Goal: Transaction & Acquisition: Purchase product/service

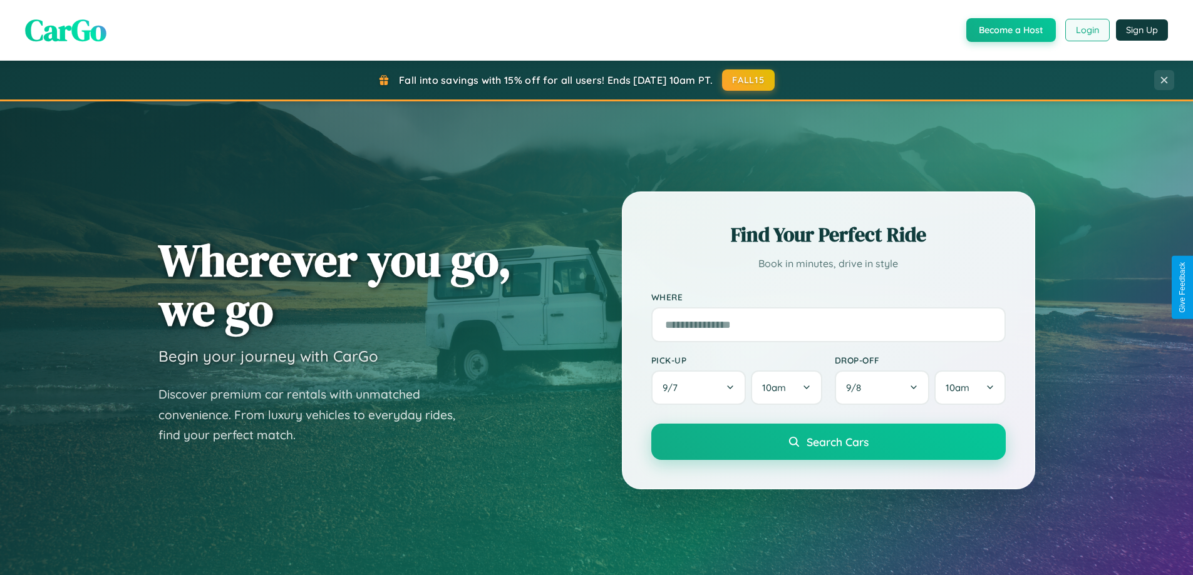
click at [1086, 30] on button "Login" at bounding box center [1087, 30] width 44 height 23
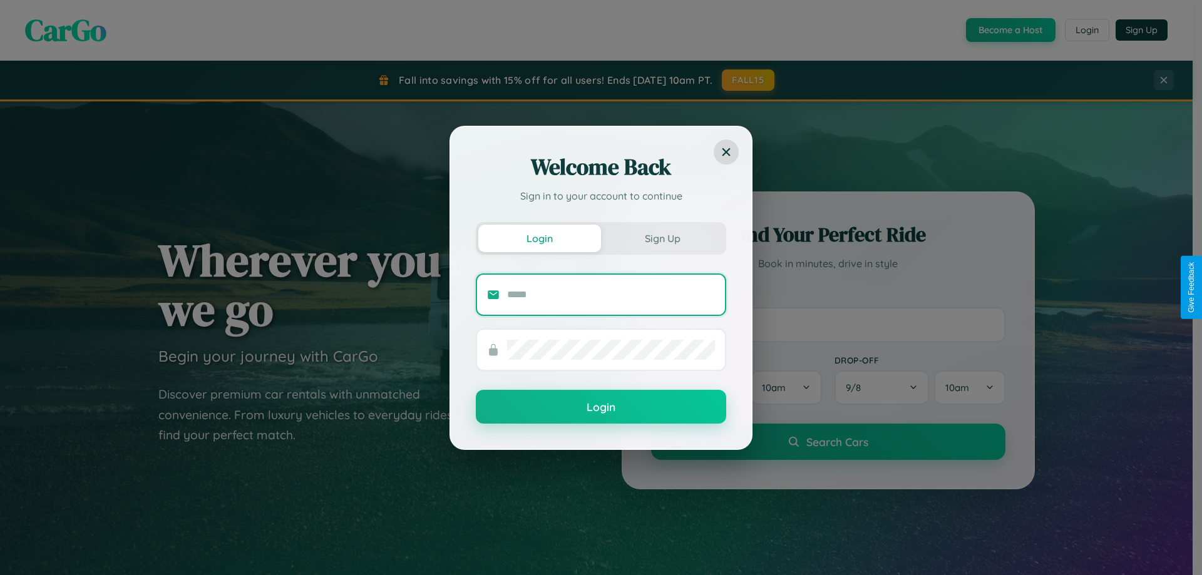
click at [611, 294] on input "text" at bounding box center [611, 295] width 208 height 20
type input "**********"
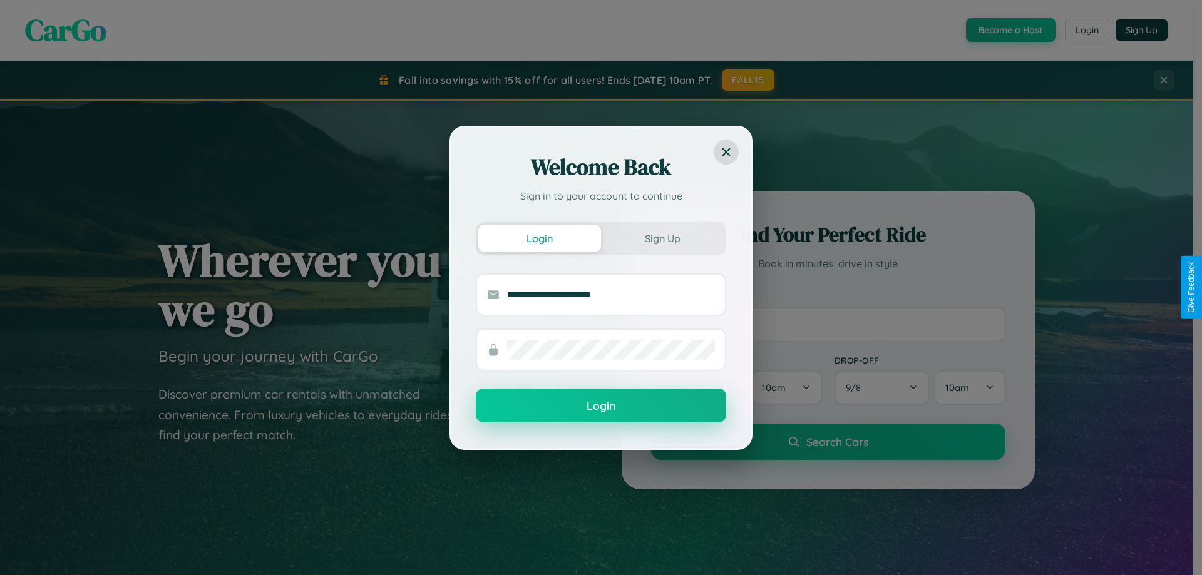
click at [601, 406] on button "Login" at bounding box center [601, 406] width 250 height 34
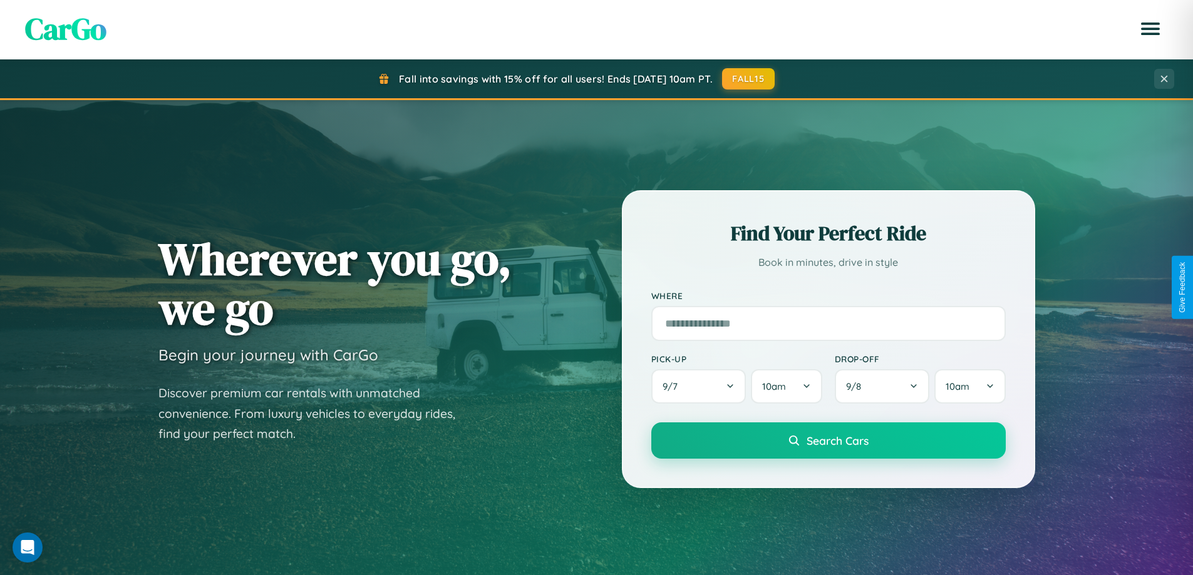
scroll to position [37, 0]
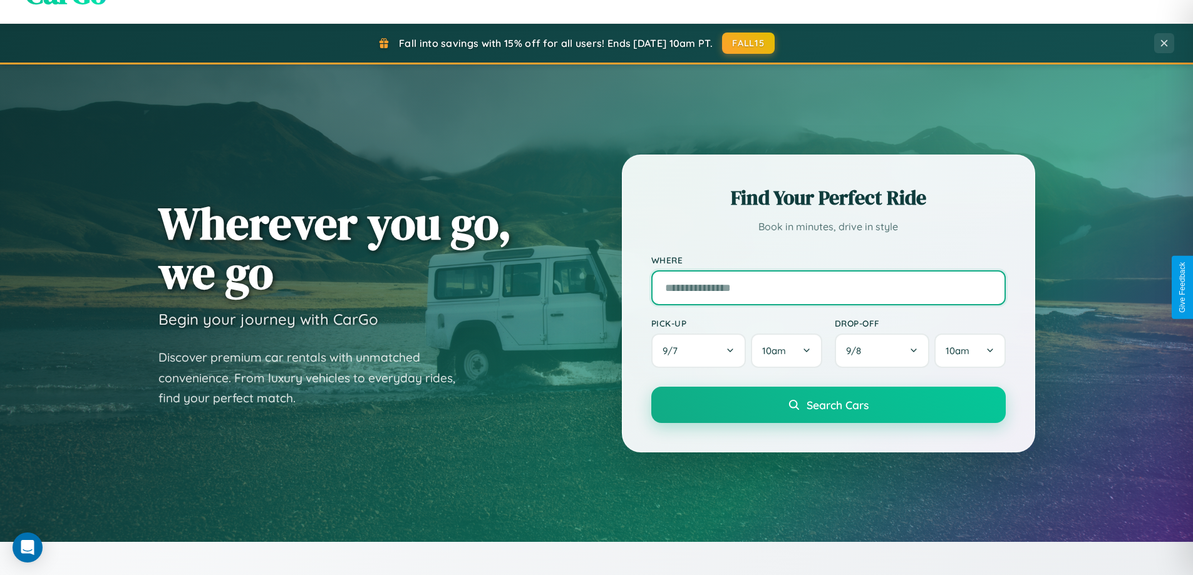
click at [828, 287] on input "text" at bounding box center [828, 287] width 354 height 35
type input "**********"
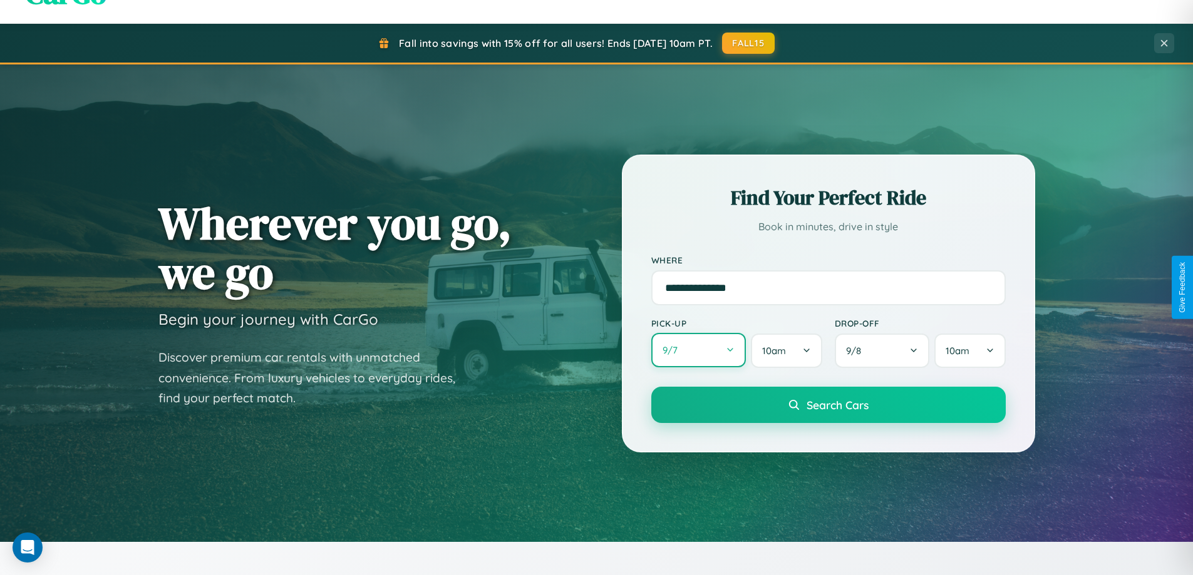
click at [698, 351] on button "9 / 7" at bounding box center [698, 350] width 95 height 34
select select "*"
select select "****"
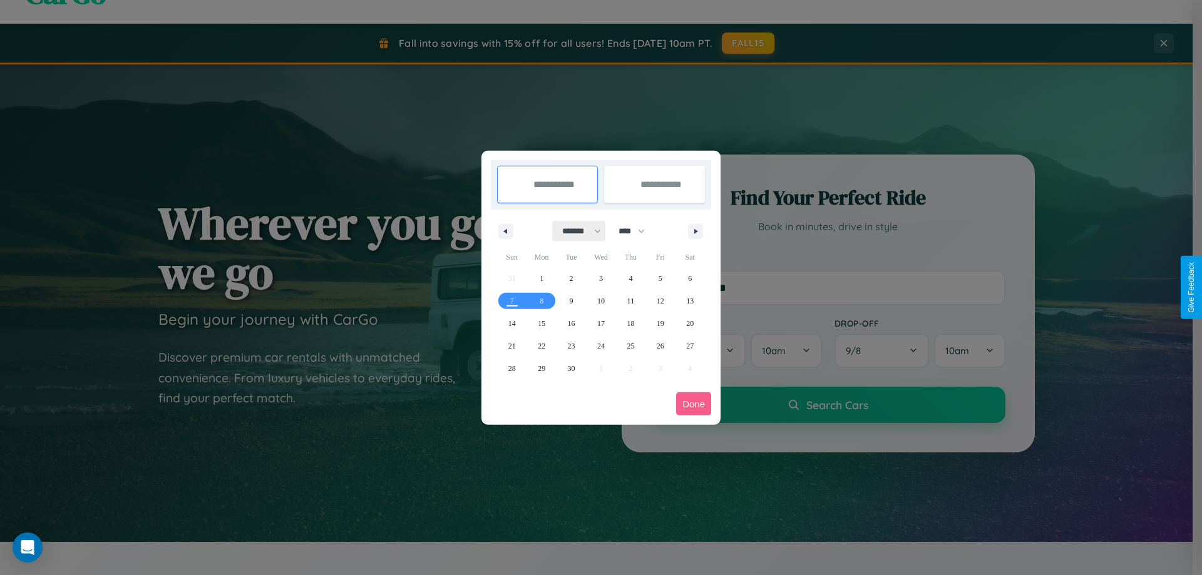
drag, startPoint x: 576, startPoint y: 231, endPoint x: 601, endPoint y: 251, distance: 32.1
click at [576, 231] on select "******* ******** ***** ***** *** **** **** ****** ********* ******* ******** **…" at bounding box center [579, 231] width 53 height 21
select select "*"
drag, startPoint x: 637, startPoint y: 231, endPoint x: 601, endPoint y: 251, distance: 41.5
click at [637, 231] on select "**** **** **** **** **** **** **** **** **** **** **** **** **** **** **** ****…" at bounding box center [631, 231] width 38 height 21
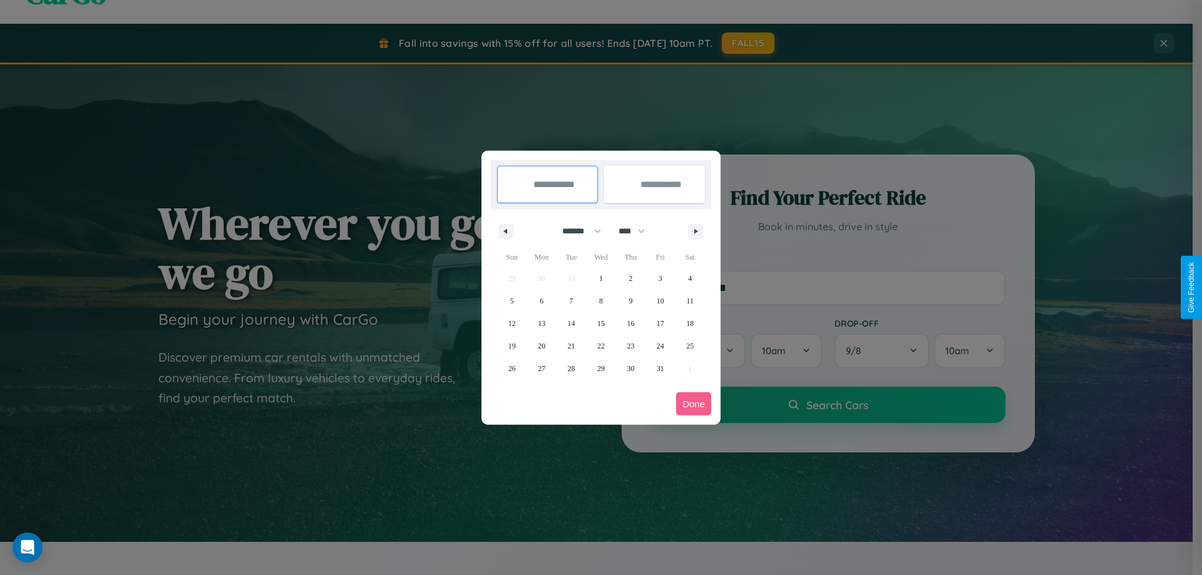
select select "****"
click at [690, 301] on span "10" at bounding box center [690, 301] width 8 height 23
type input "**********"
click at [600, 323] on span "14" at bounding box center [601, 323] width 8 height 23
type input "**********"
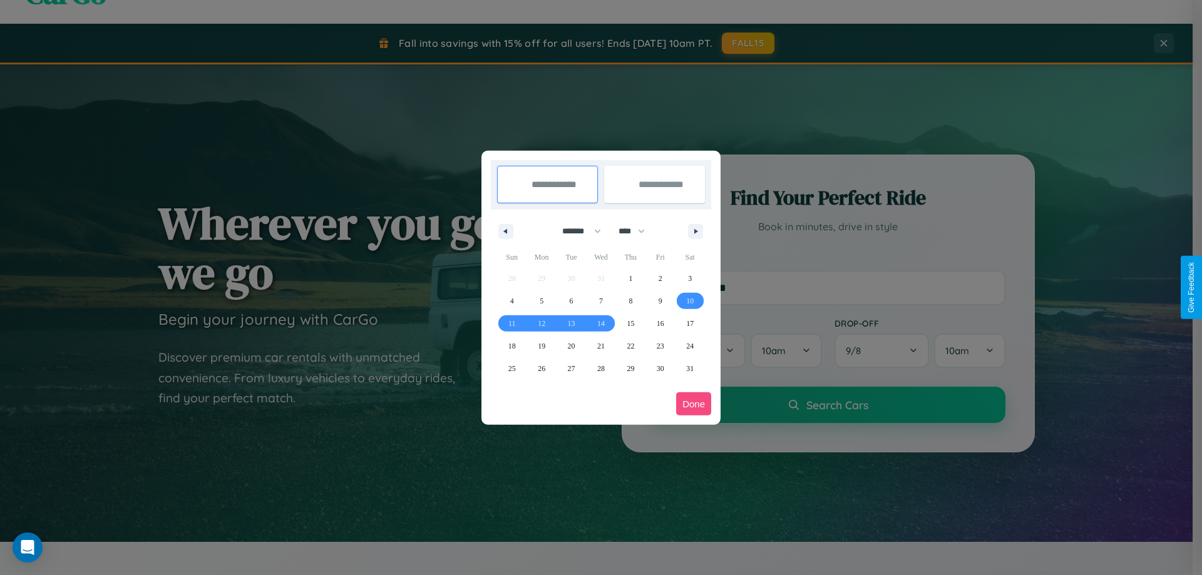
click at [694, 404] on button "Done" at bounding box center [693, 404] width 35 height 23
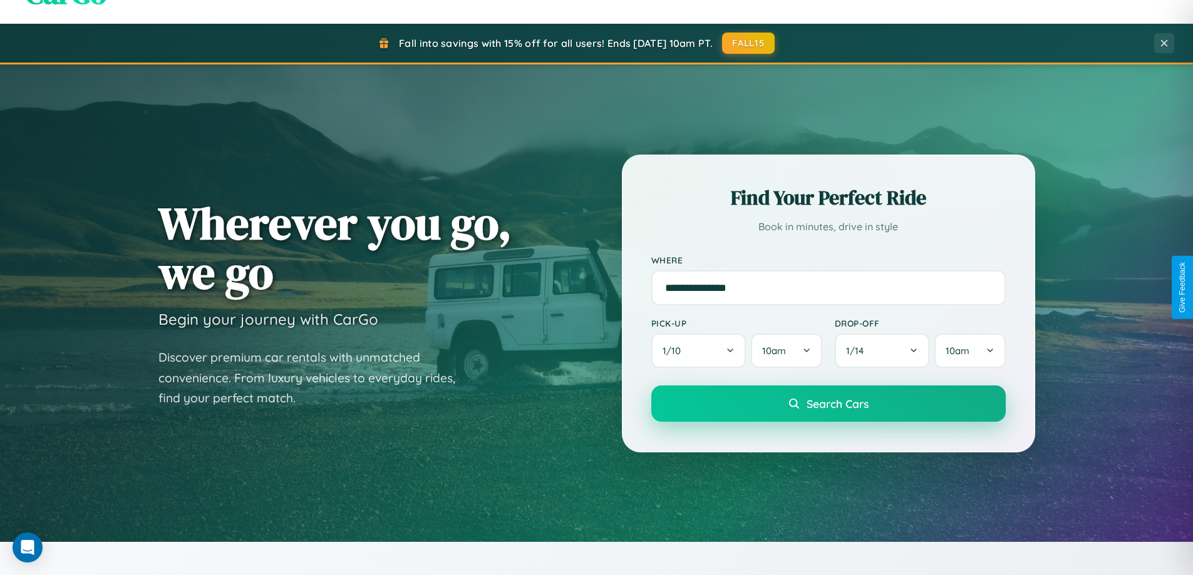
click at [828, 404] on span "Search Cars" at bounding box center [837, 404] width 62 height 14
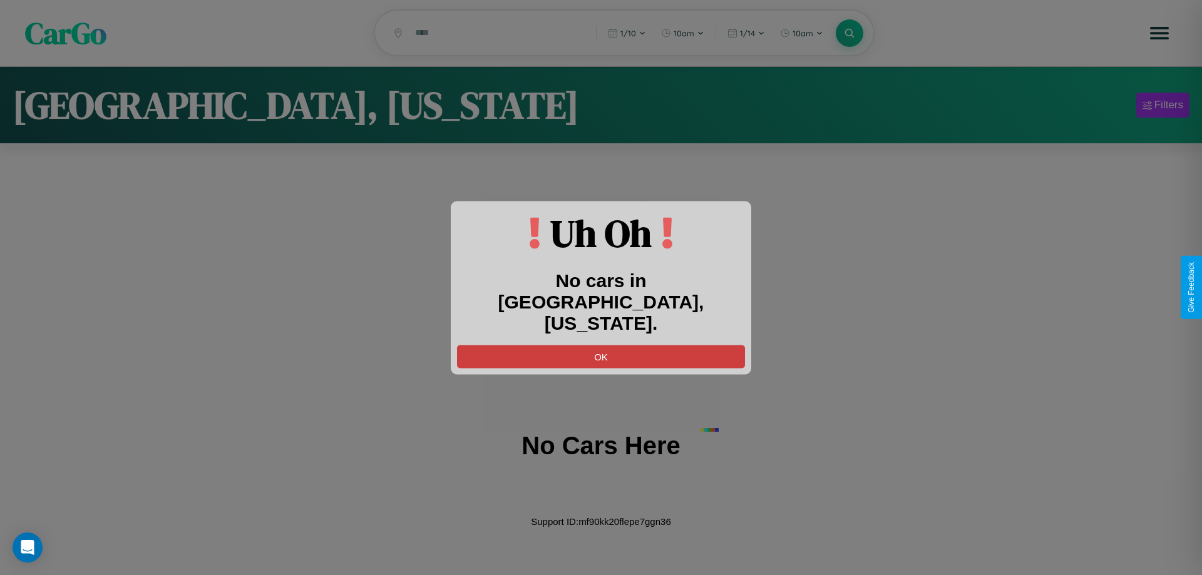
click at [601, 345] on button "OK" at bounding box center [601, 356] width 288 height 23
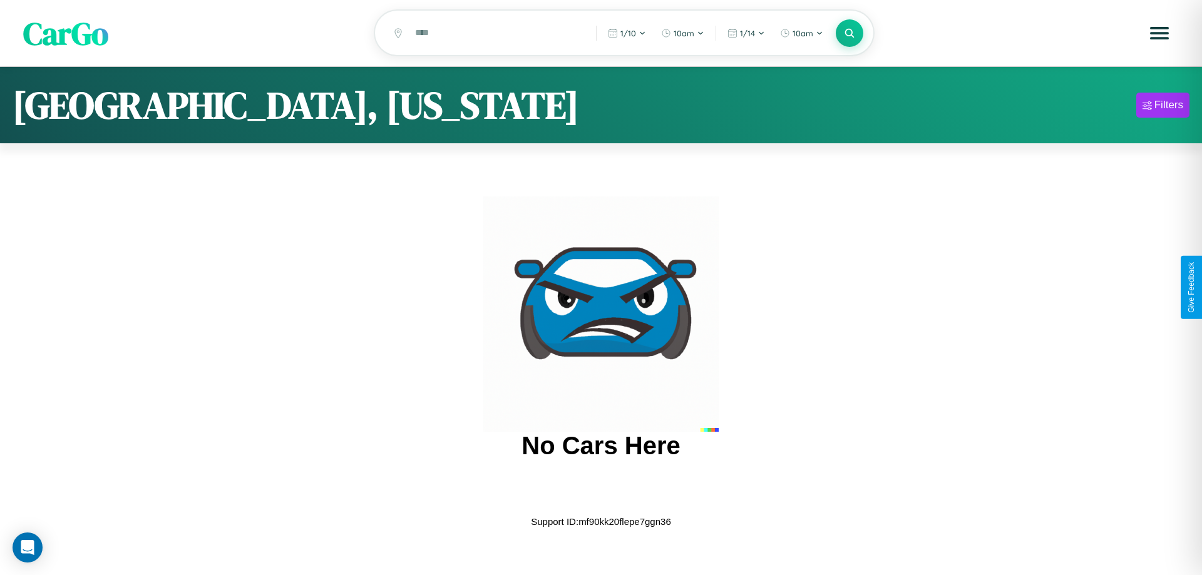
click at [66, 34] on span "CarGo" at bounding box center [65, 32] width 85 height 43
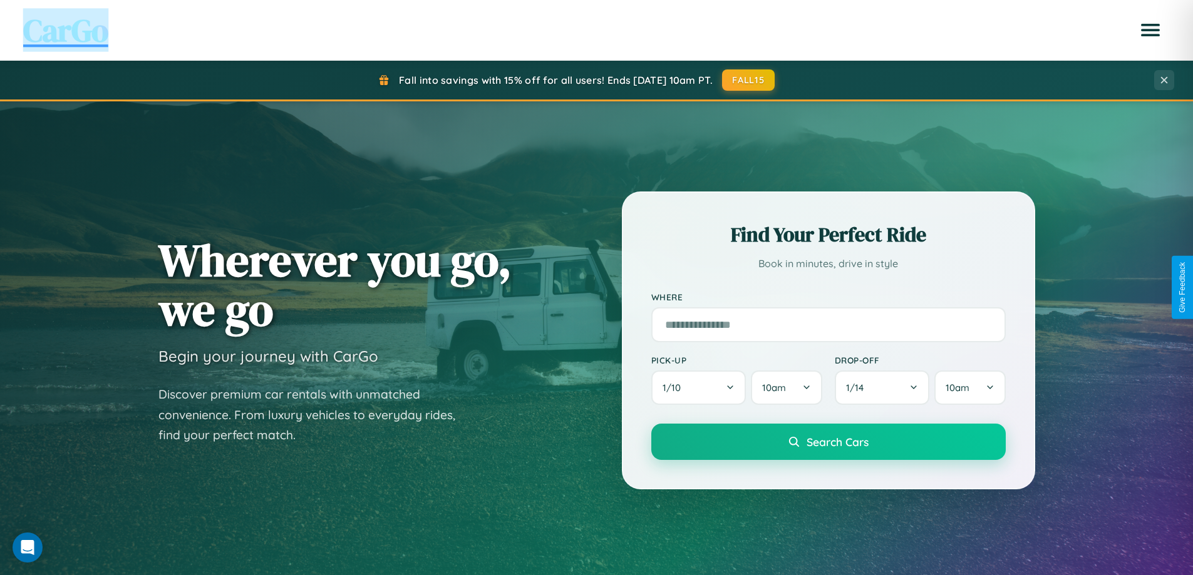
scroll to position [861, 0]
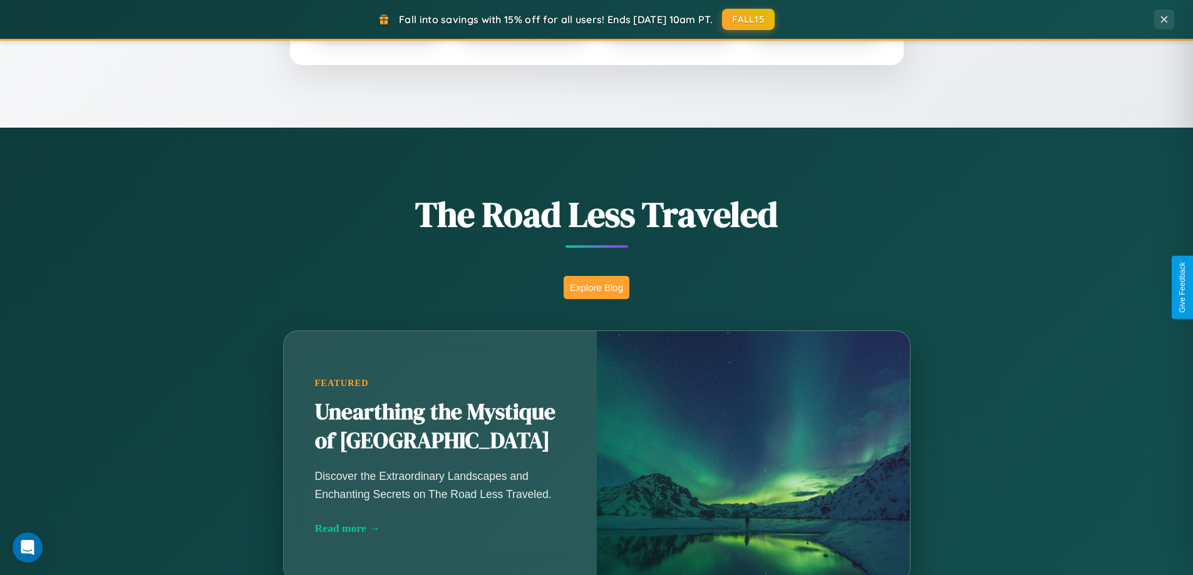
click at [596, 287] on button "Explore Blog" at bounding box center [596, 287] width 66 height 23
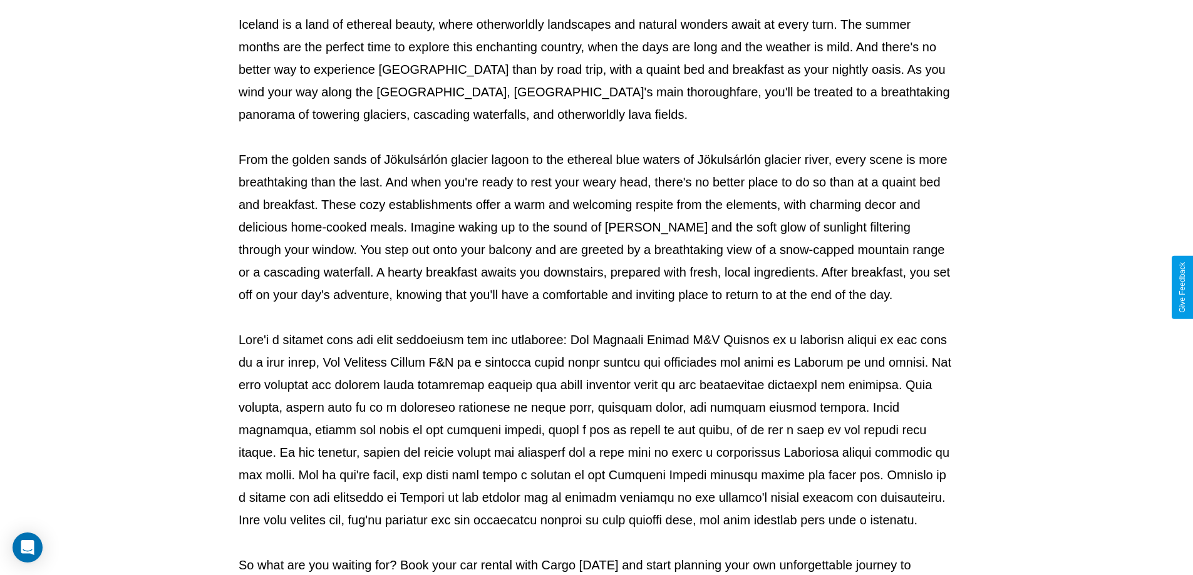
scroll to position [405, 0]
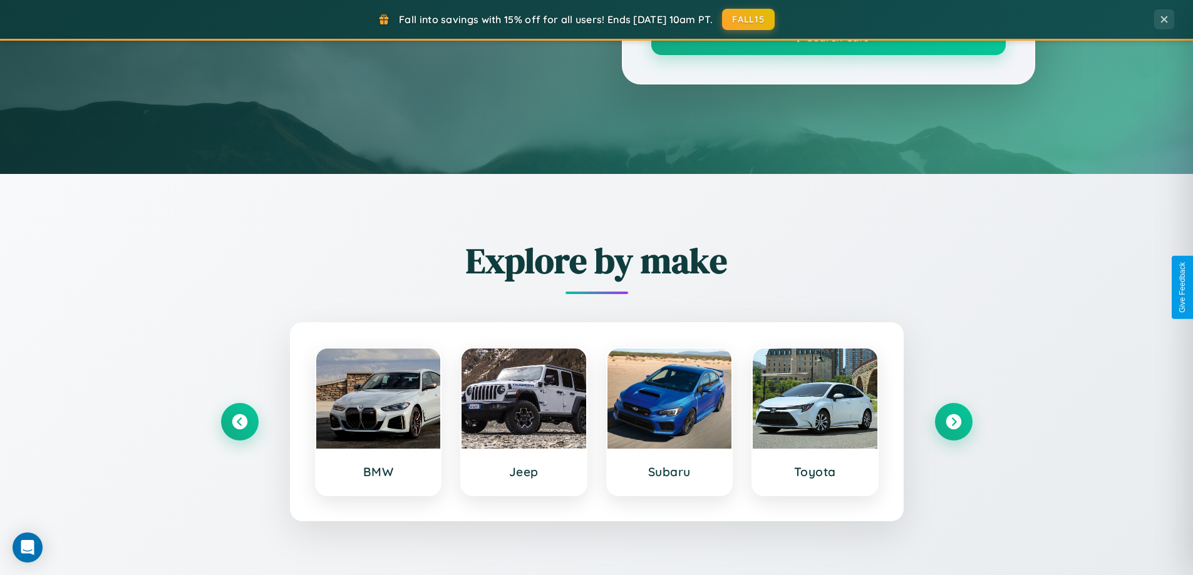
scroll to position [861, 0]
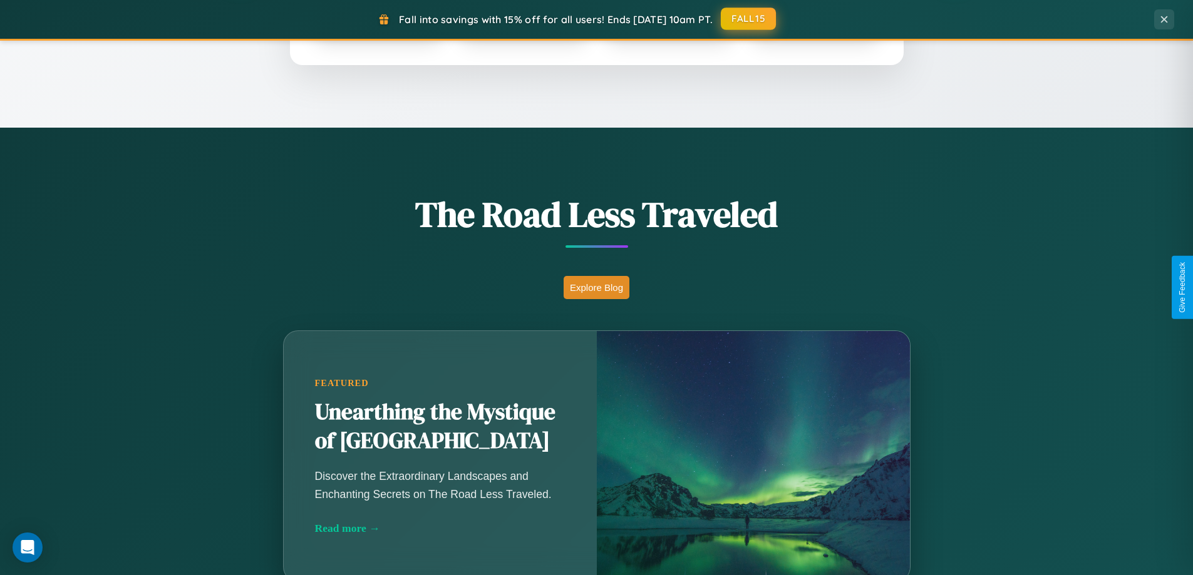
click at [749, 19] on button "FALL15" at bounding box center [748, 19] width 55 height 23
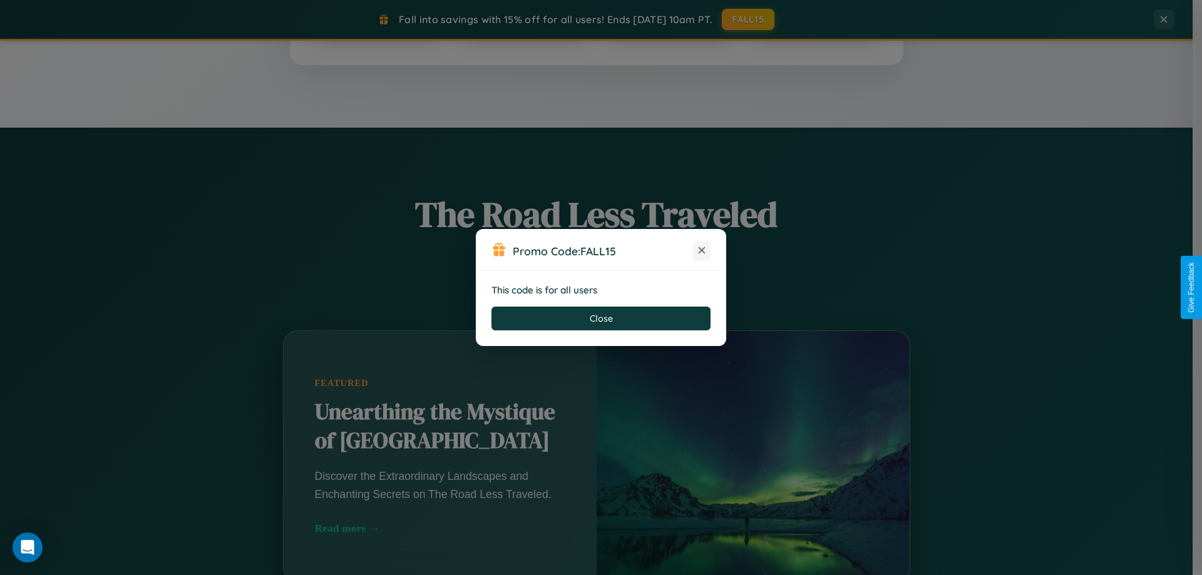
click at [702, 251] on icon at bounding box center [702, 250] width 13 height 13
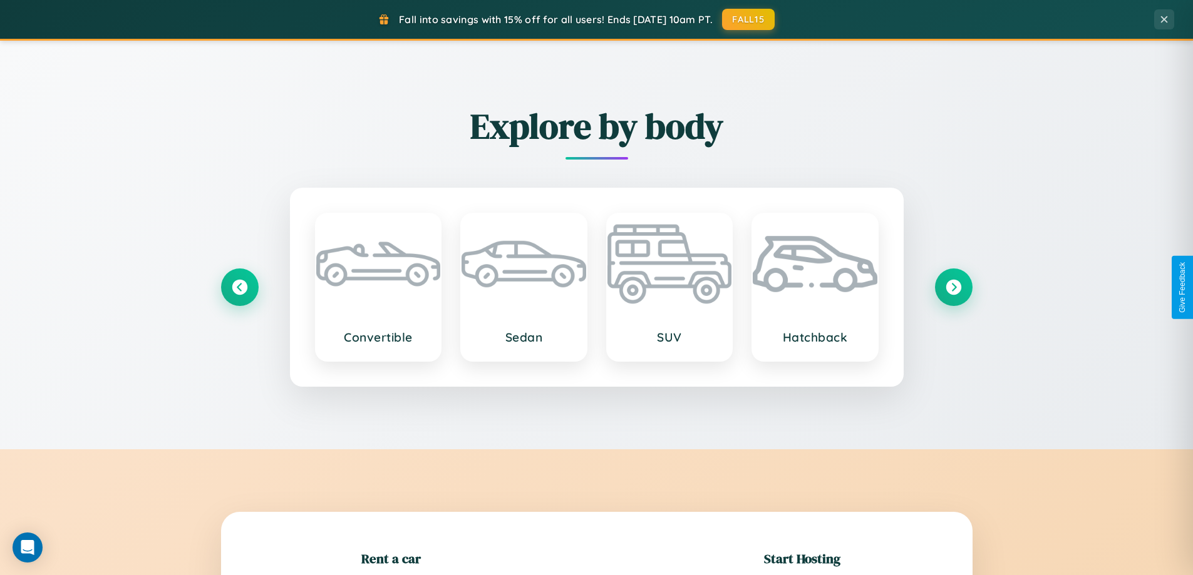
scroll to position [270, 0]
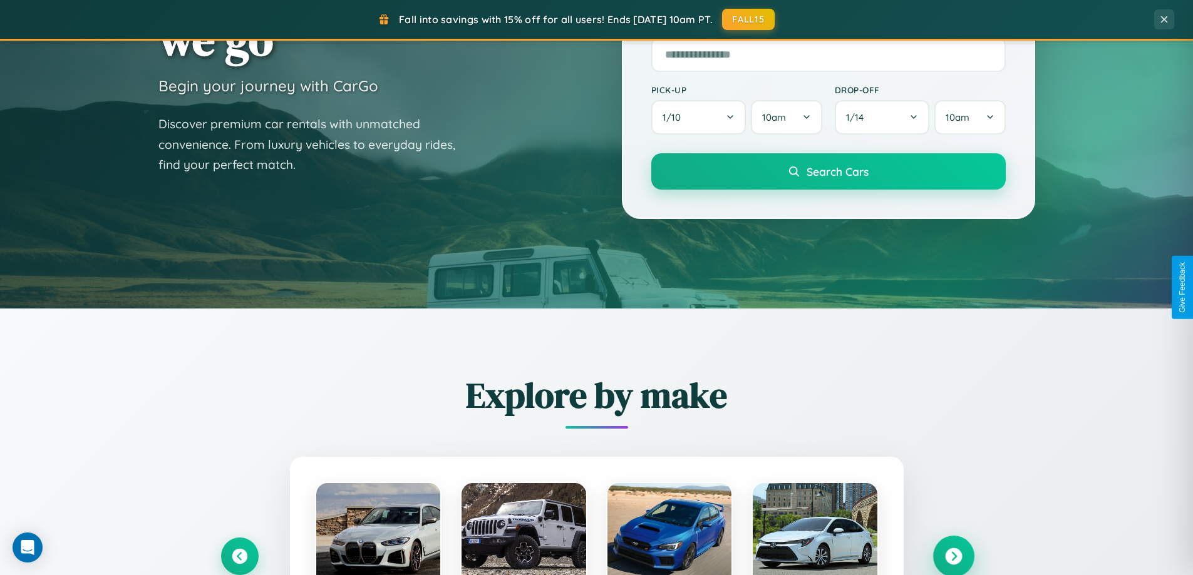
click at [953, 557] on icon at bounding box center [953, 556] width 17 height 17
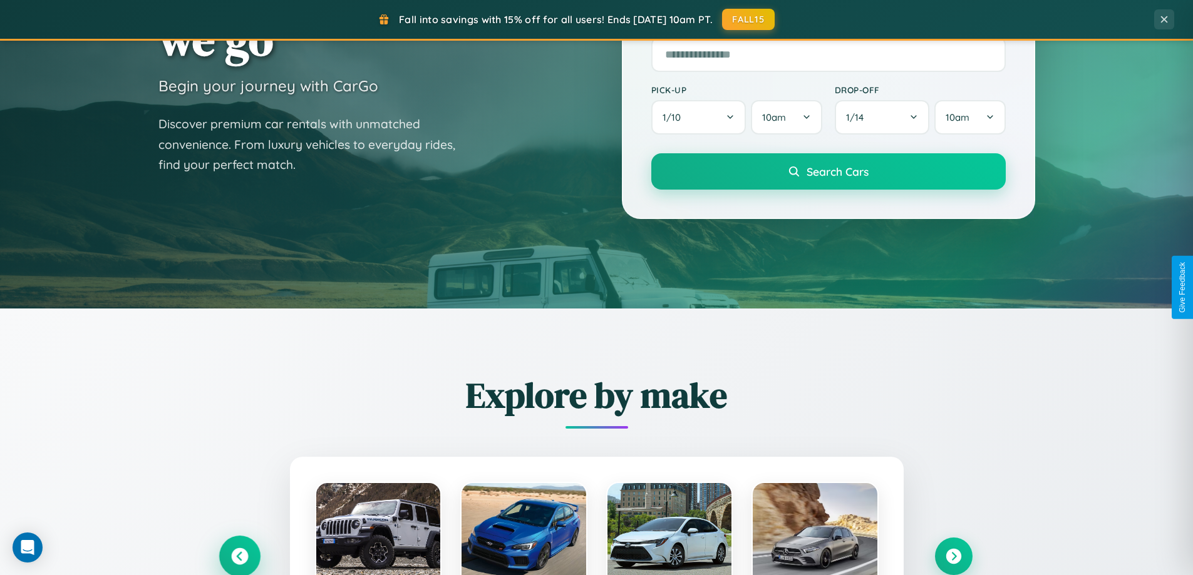
click at [239, 556] on icon at bounding box center [239, 556] width 17 height 17
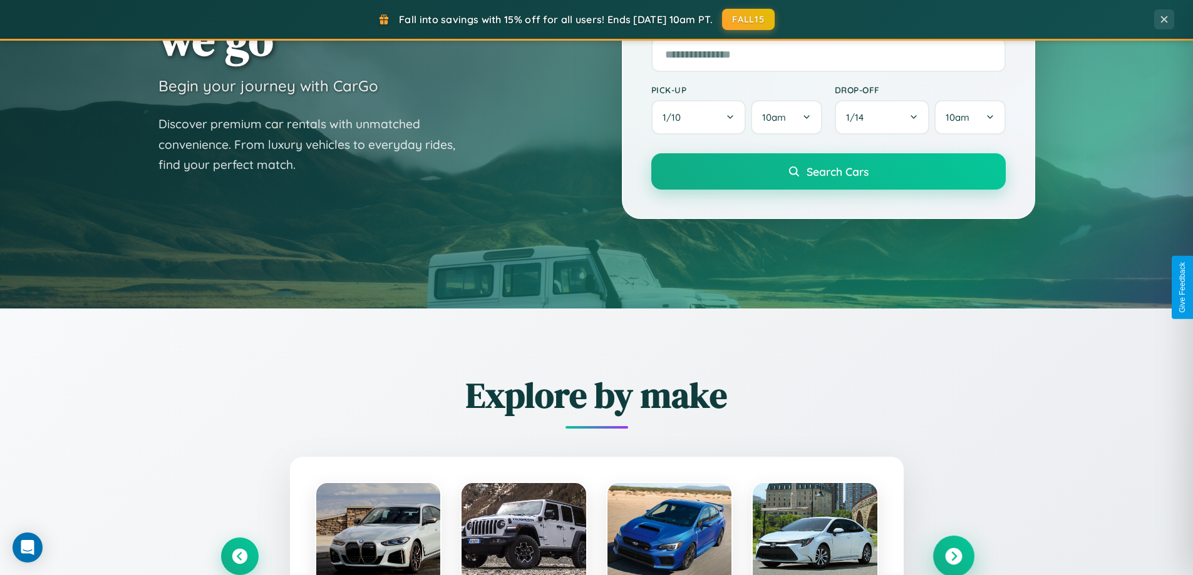
click at [953, 556] on icon at bounding box center [953, 556] width 17 height 17
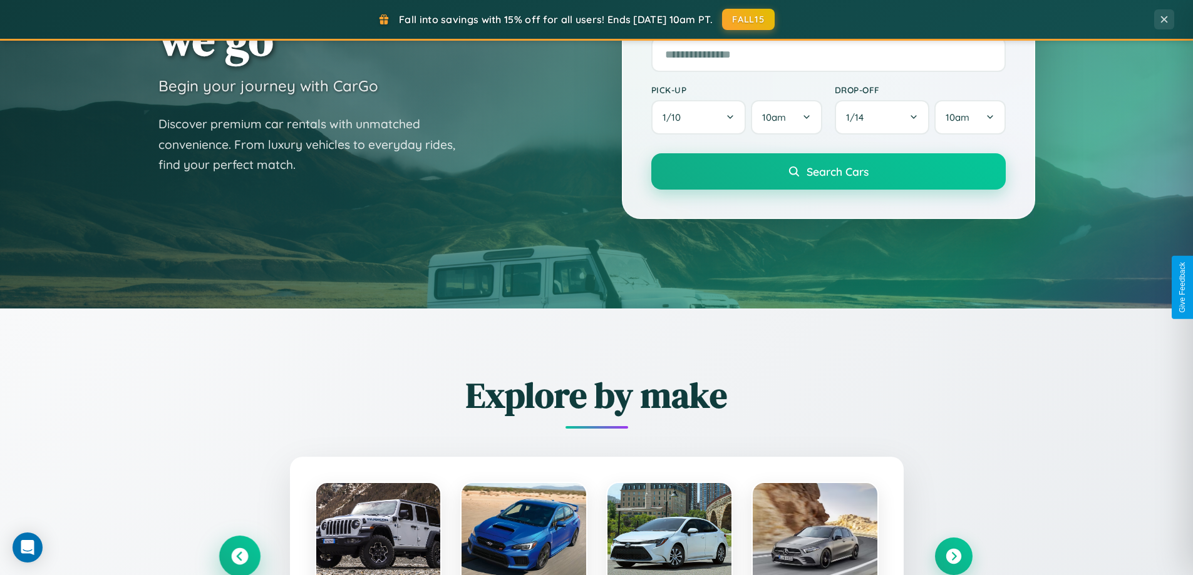
click at [239, 556] on icon at bounding box center [239, 556] width 17 height 17
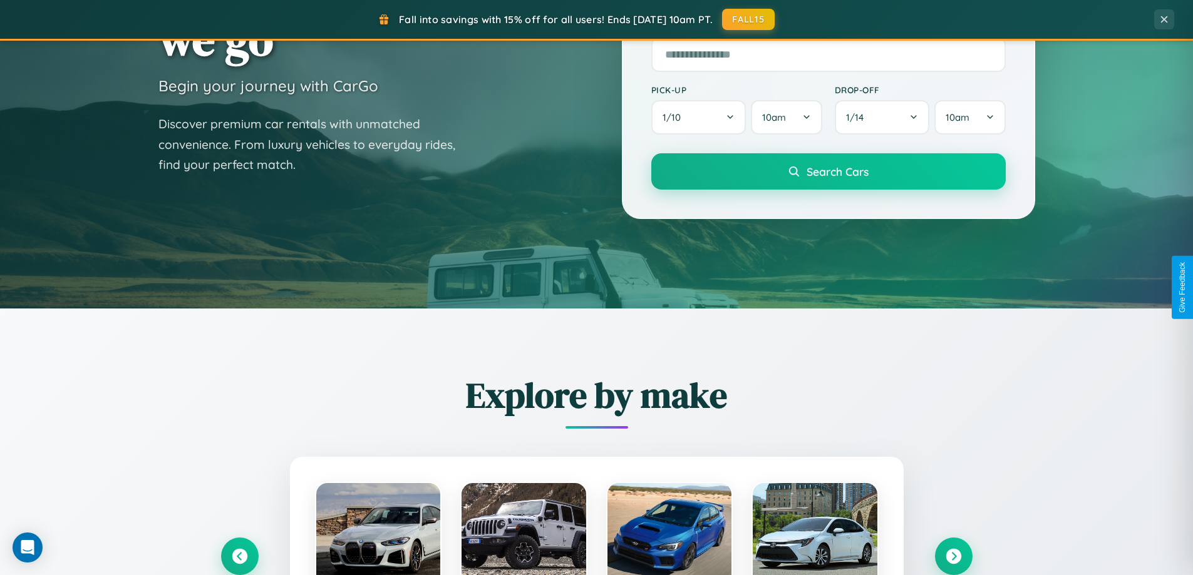
scroll to position [1253, 0]
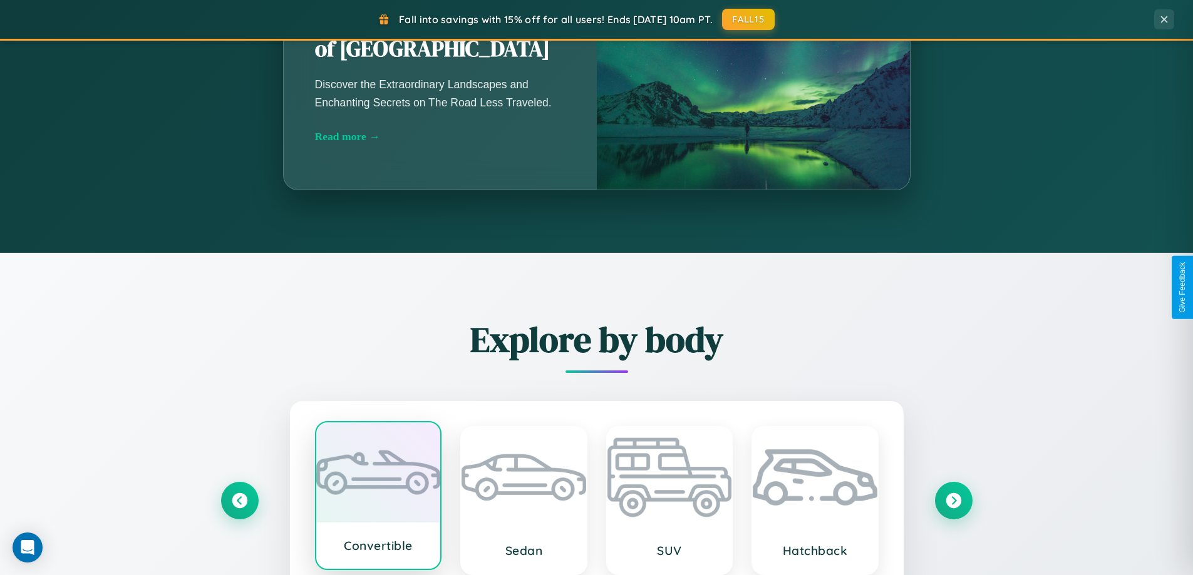
click at [378, 498] on div at bounding box center [378, 473] width 125 height 100
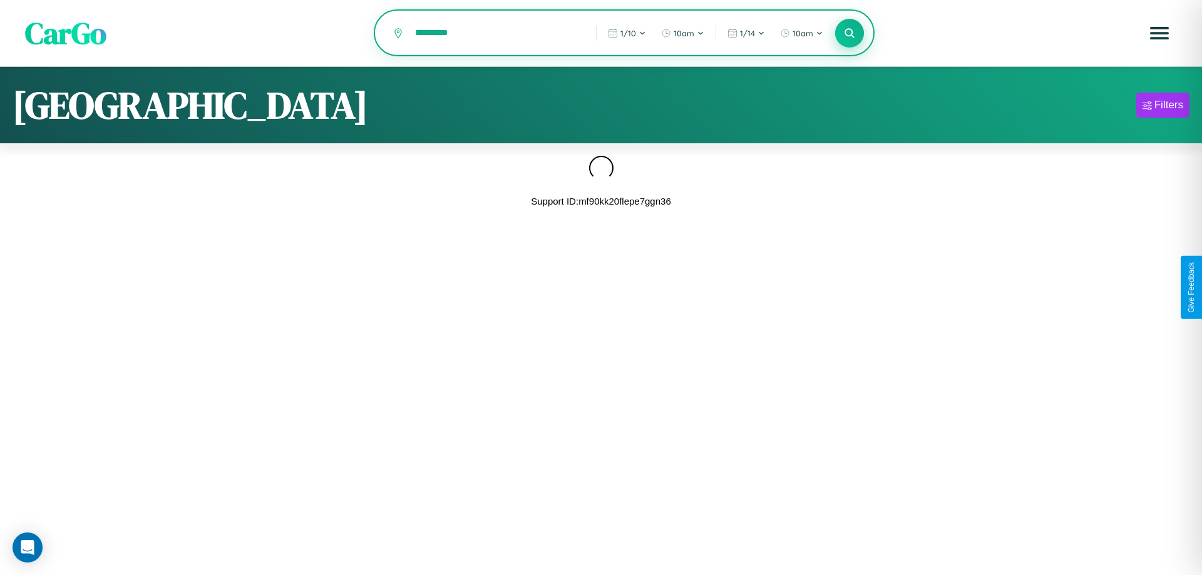
type input "*********"
click at [850, 34] on icon at bounding box center [849, 33] width 12 height 12
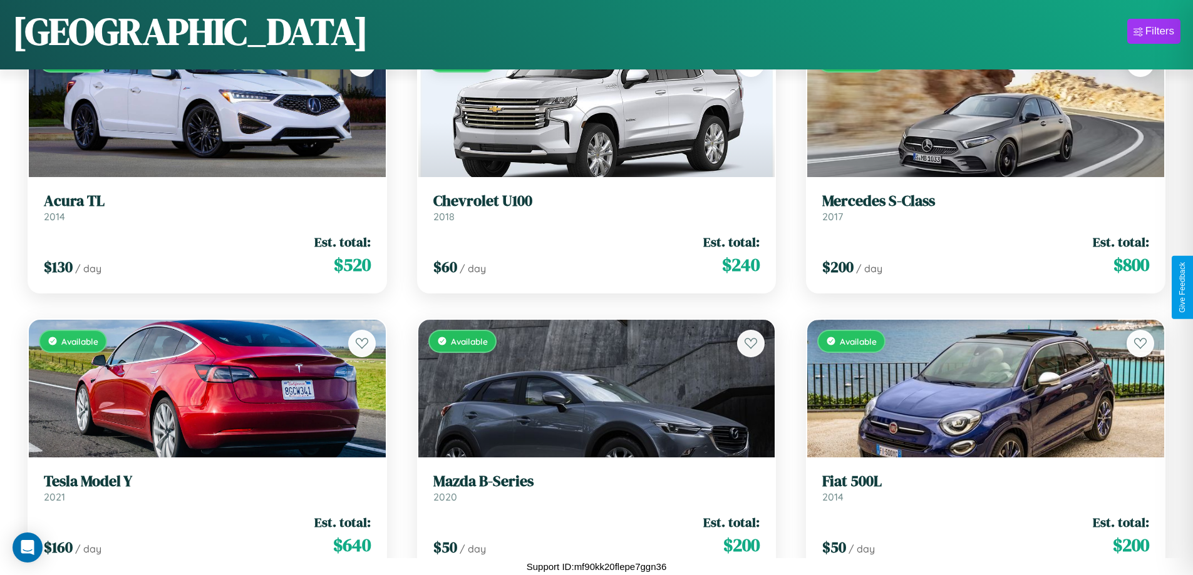
scroll to position [4381, 0]
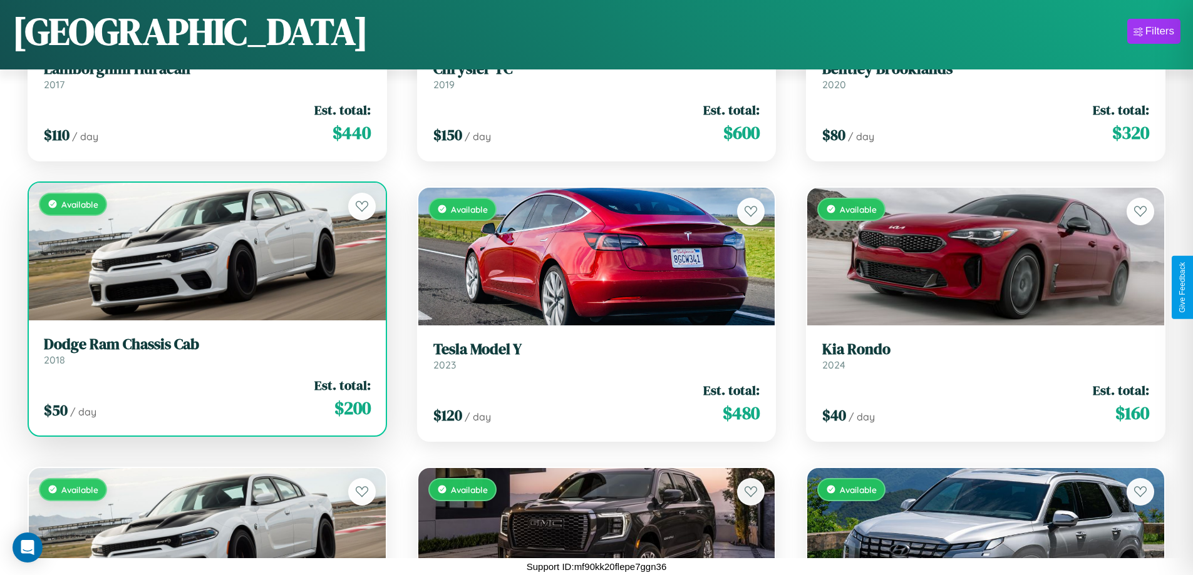
click at [205, 398] on div "$ 50 / day Est. total: $ 200" at bounding box center [207, 398] width 327 height 44
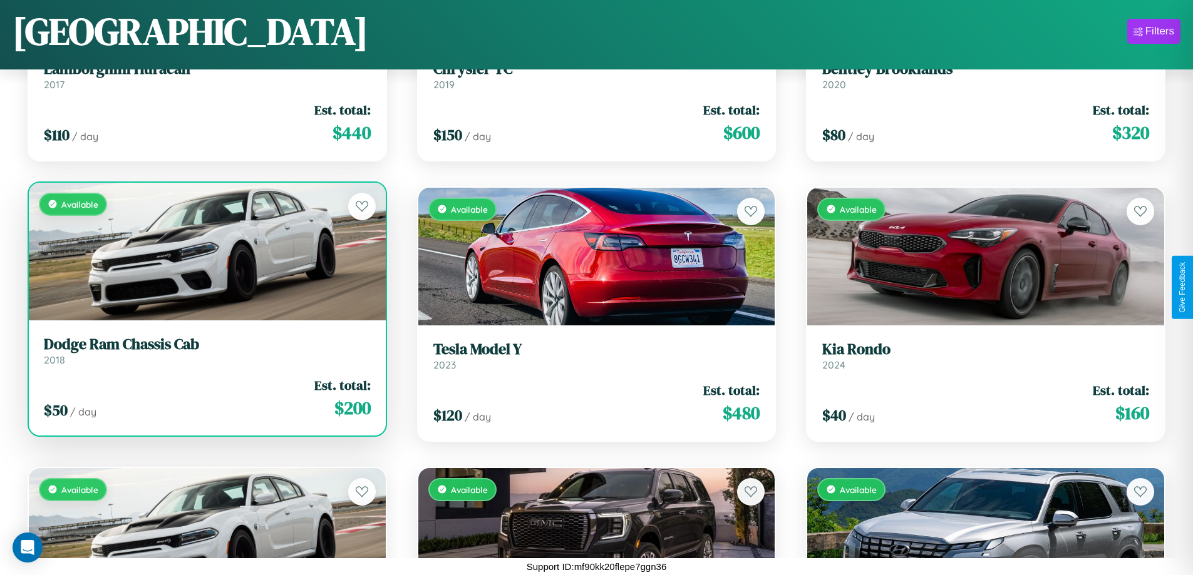
click at [205, 398] on div "$ 50 / day Est. total: $ 200" at bounding box center [207, 398] width 327 height 44
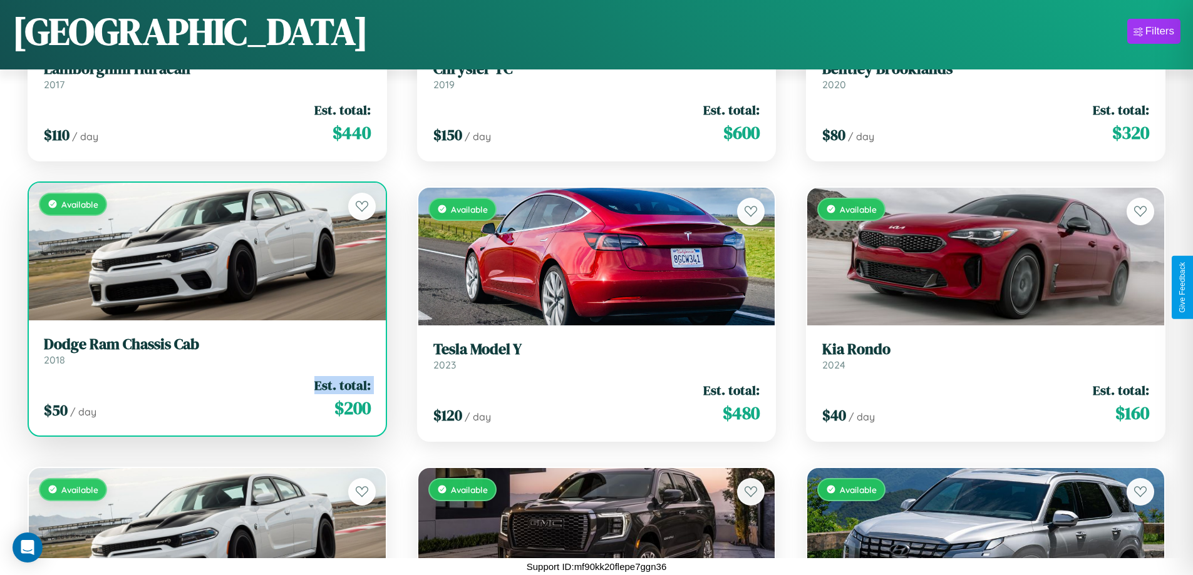
click at [205, 398] on div "$ 50 / day Est. total: $ 200" at bounding box center [207, 398] width 327 height 44
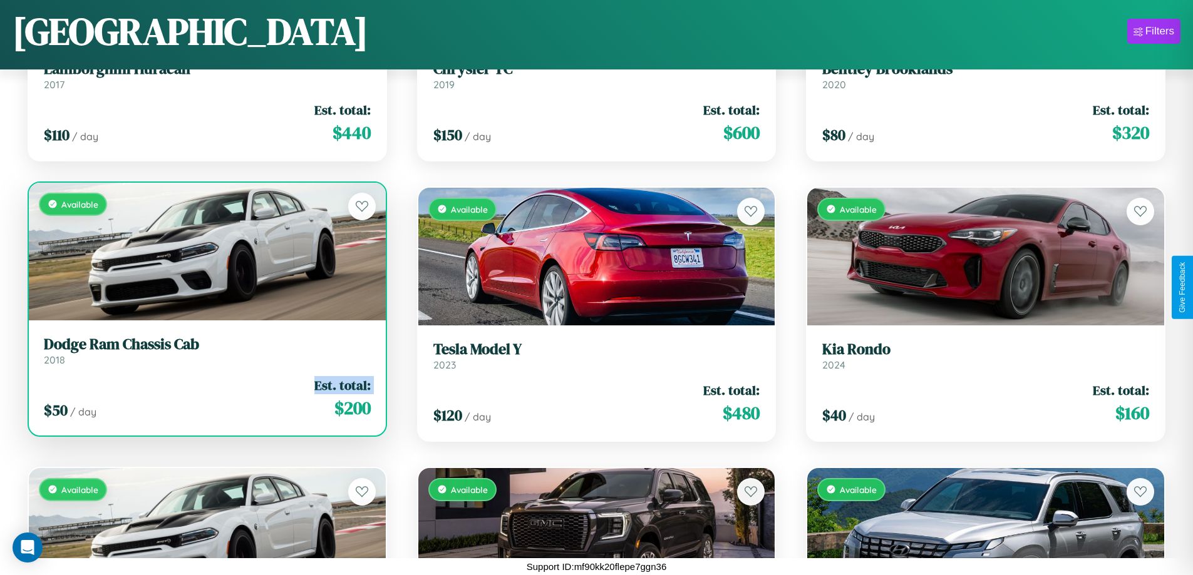
click at [205, 398] on div "$ 50 / day Est. total: $ 200" at bounding box center [207, 398] width 327 height 44
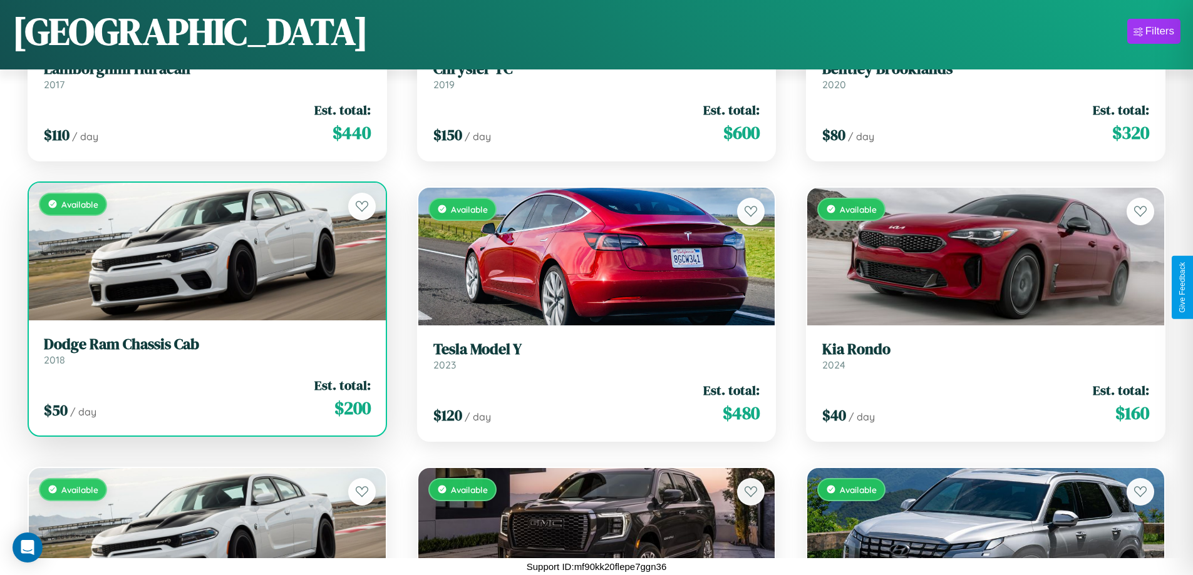
click at [205, 398] on div "$ 50 / day Est. total: $ 200" at bounding box center [207, 398] width 327 height 44
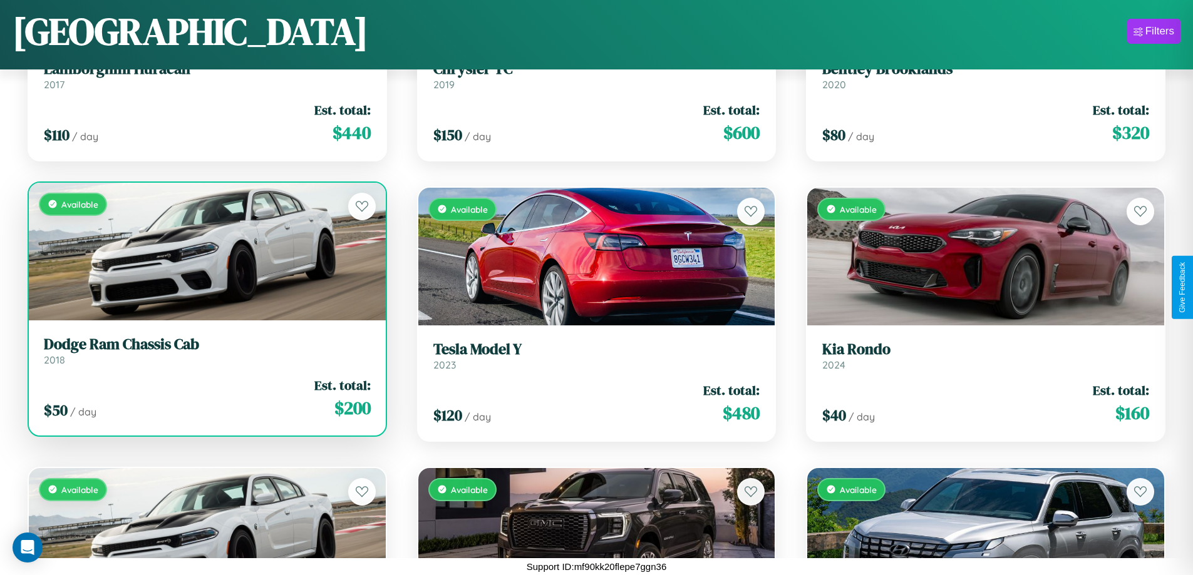
click at [205, 351] on h3 "Dodge Ram Chassis Cab" at bounding box center [207, 345] width 327 height 18
